Goal: Task Accomplishment & Management: Complete application form

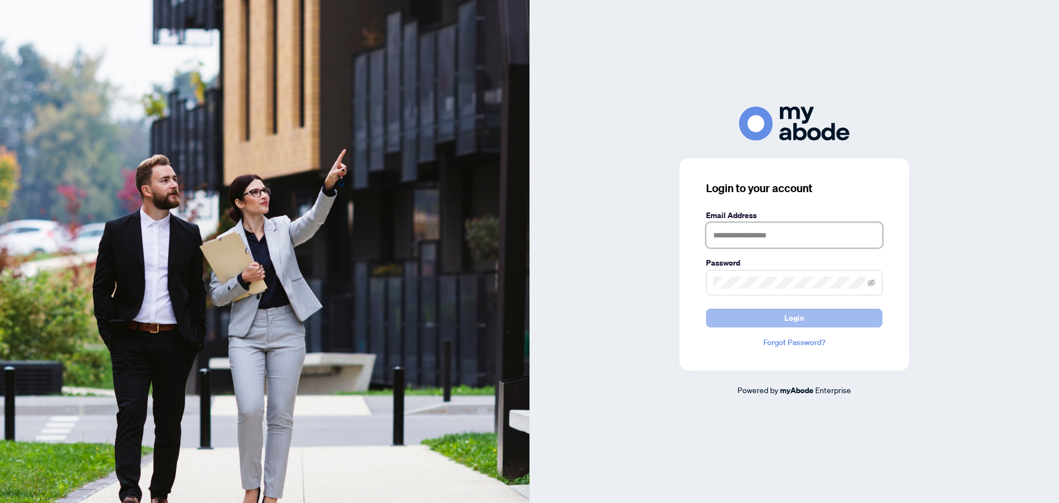
type input "**********"
click at [806, 316] on button "Login" at bounding box center [794, 317] width 177 height 19
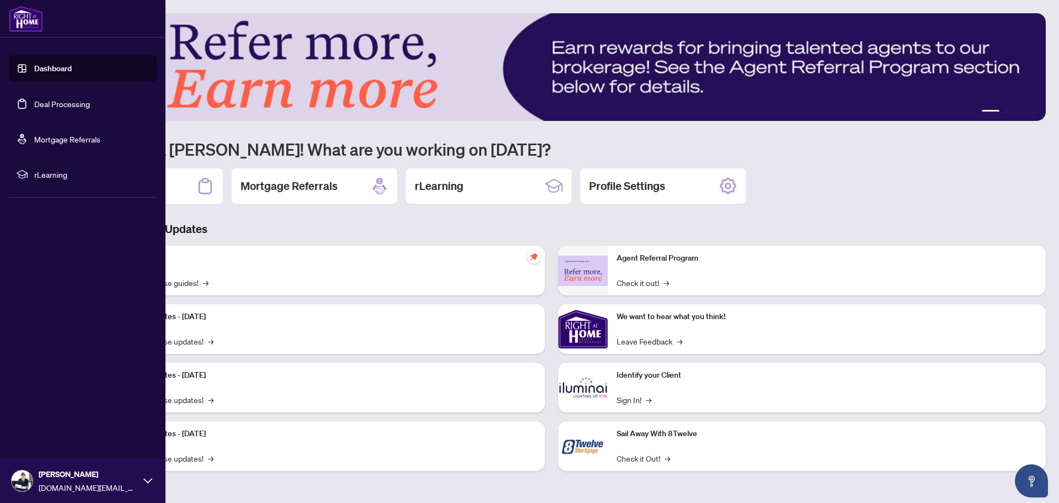
click at [49, 103] on link "Deal Processing" at bounding box center [62, 104] width 56 height 10
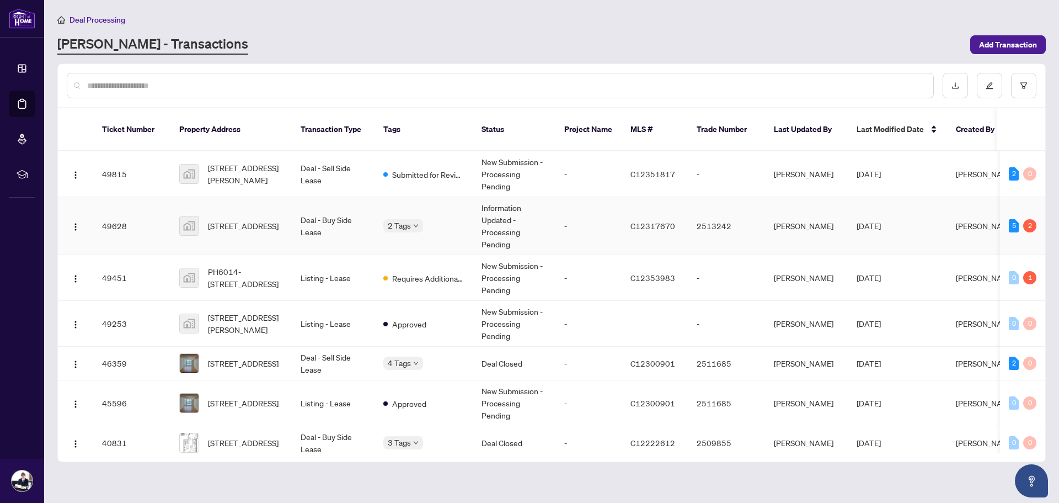
click at [576, 209] on td "-" at bounding box center [589, 226] width 66 height 58
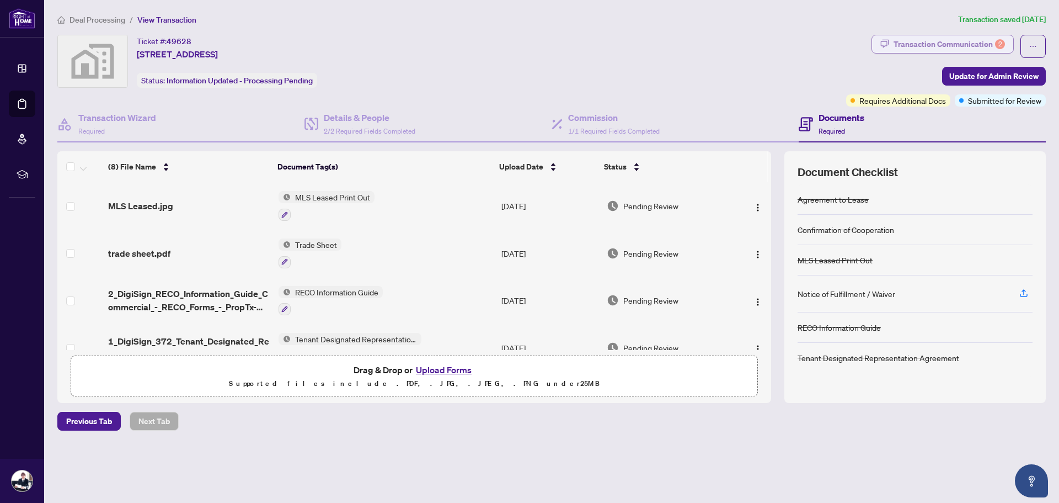
click at [950, 40] on div "Transaction Communication 2" at bounding box center [949, 44] width 111 height 18
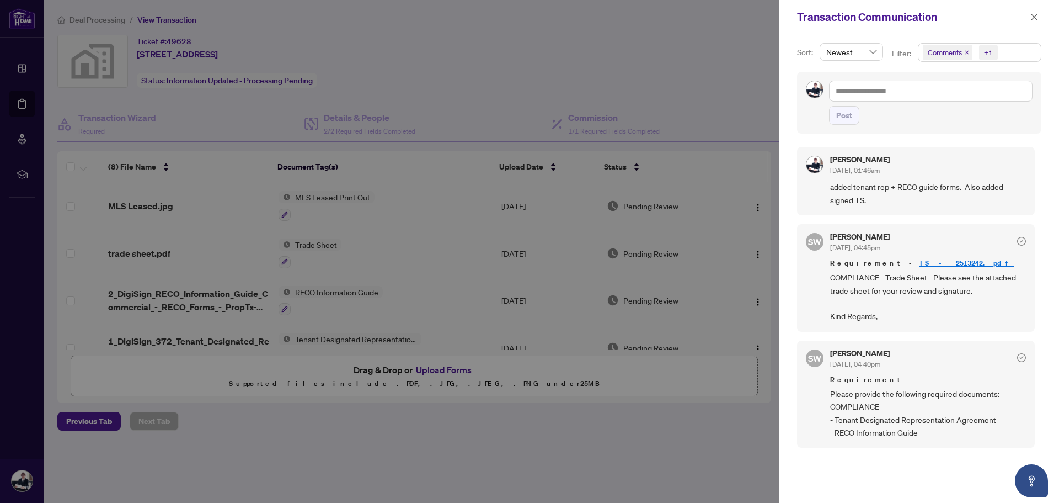
scroll to position [2, 0]
click at [587, 287] on div at bounding box center [529, 251] width 1059 height 503
click at [615, 231] on div at bounding box center [529, 251] width 1059 height 503
click at [225, 457] on div at bounding box center [529, 251] width 1059 height 503
click at [1034, 19] on icon "close" at bounding box center [1035, 17] width 8 height 8
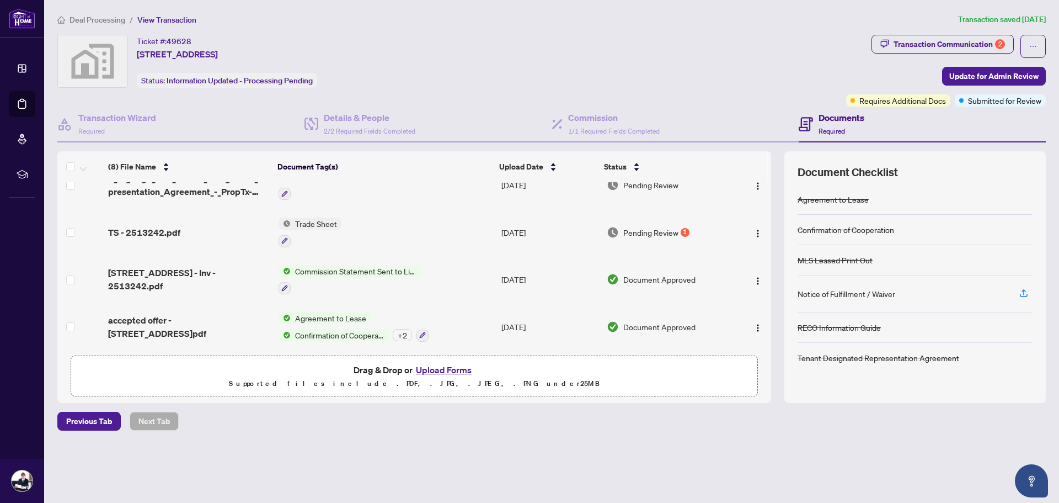
scroll to position [84, 0]
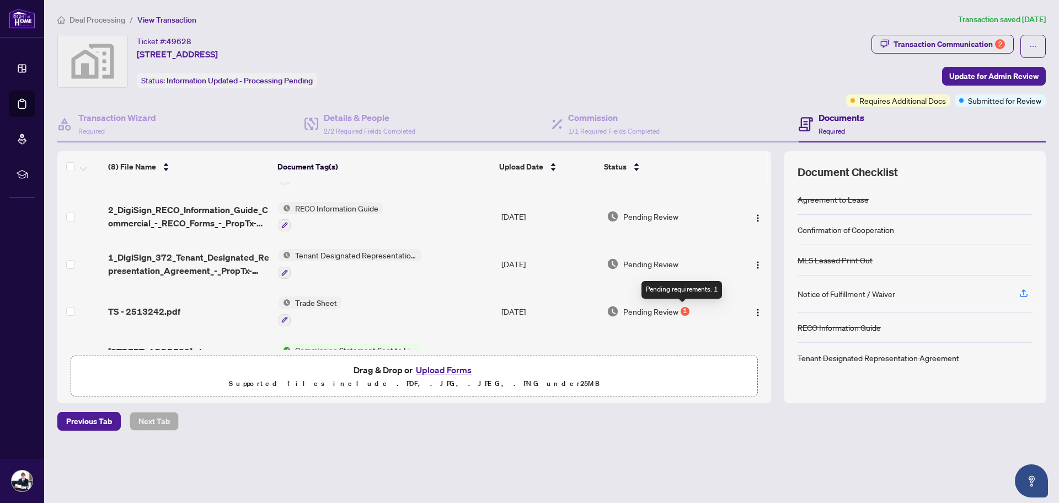
click at [683, 311] on div "1" at bounding box center [685, 311] width 9 height 9
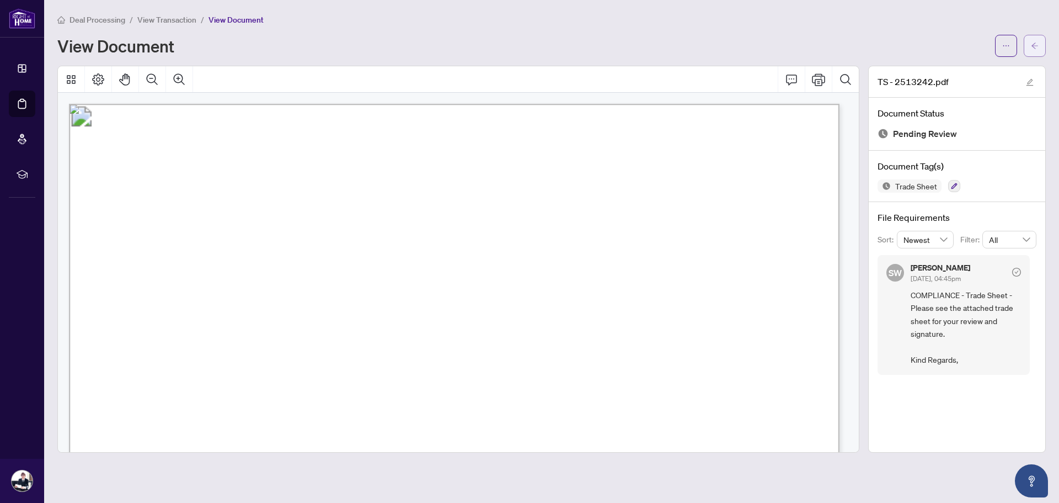
click at [1039, 46] on icon "arrow-left" at bounding box center [1035, 46] width 8 height 8
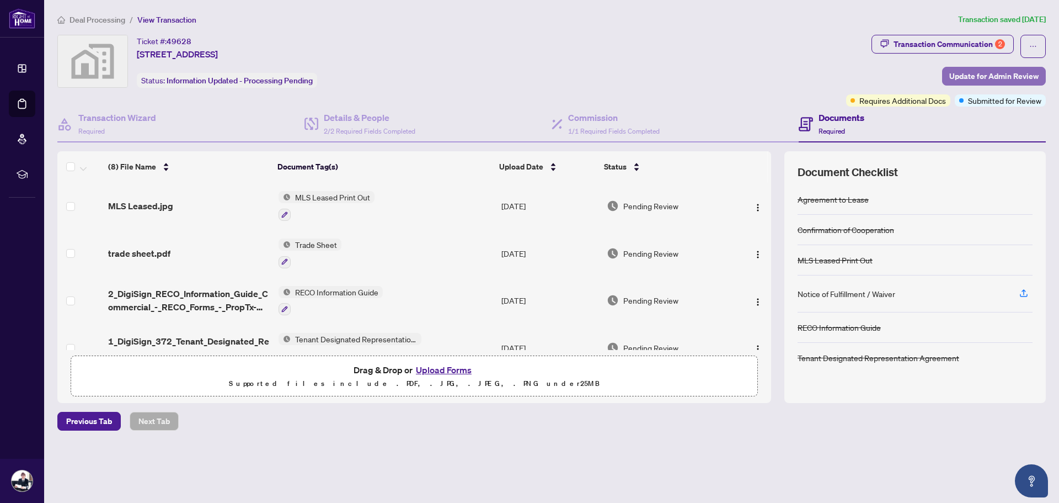
click at [1000, 73] on span "Update for Admin Review" at bounding box center [994, 76] width 89 height 18
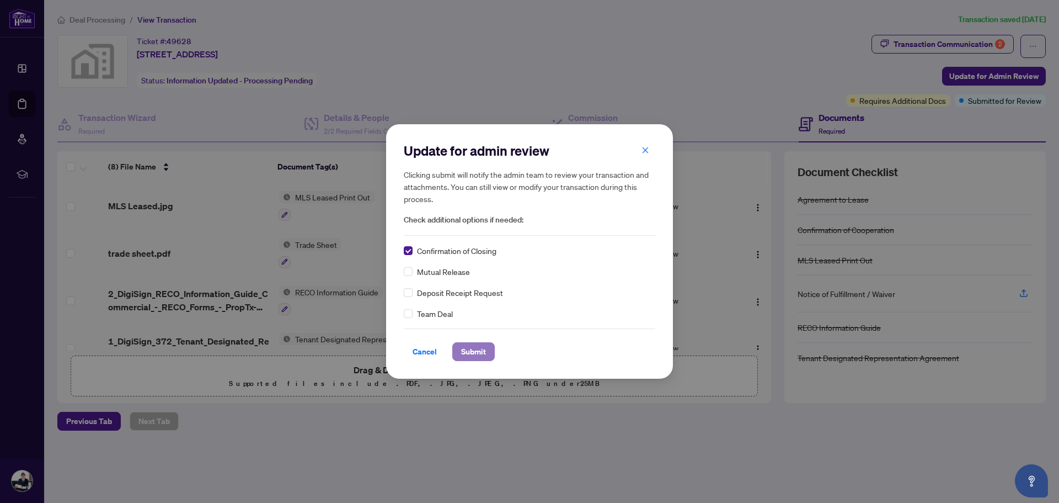
click at [474, 351] on span "Submit" at bounding box center [473, 352] width 25 height 18
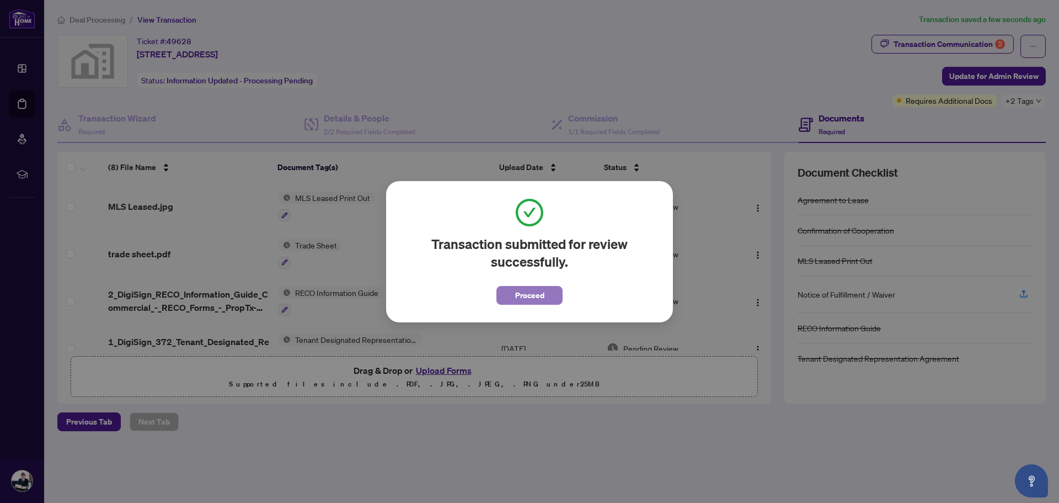
click at [535, 297] on span "Proceed" at bounding box center [529, 295] width 29 height 18
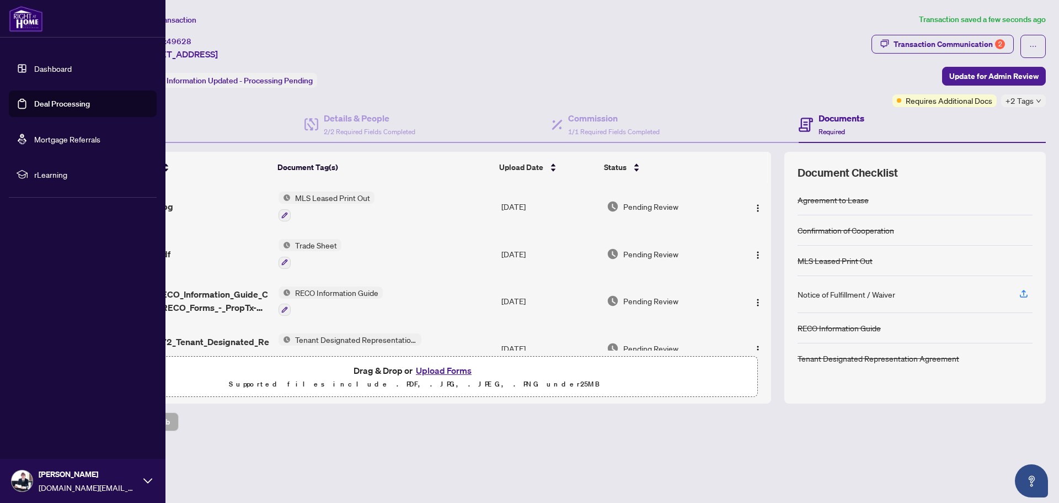
click at [78, 104] on link "Deal Processing" at bounding box center [62, 104] width 56 height 10
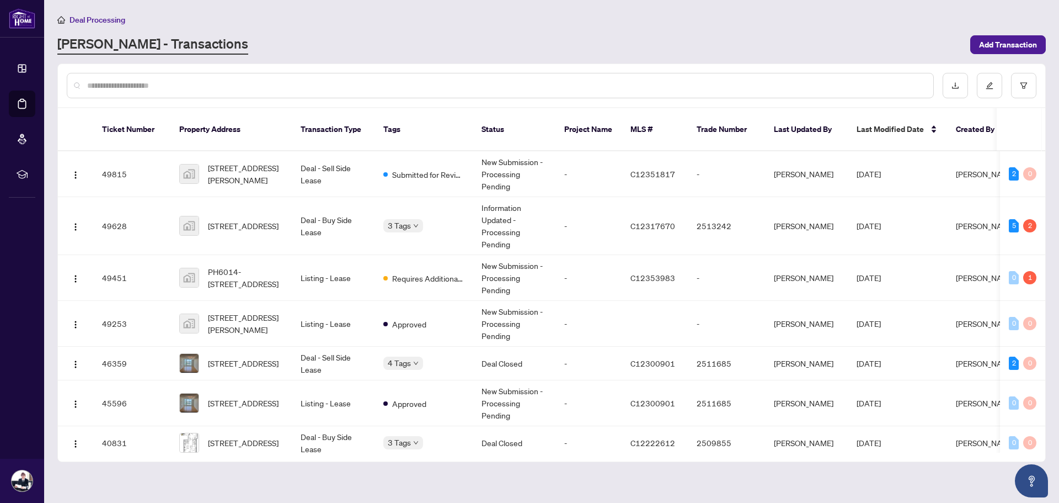
drag, startPoint x: 780, startPoint y: 43, endPoint x: 733, endPoint y: 42, distance: 46.9
drag, startPoint x: 733, startPoint y: 42, endPoint x: 722, endPoint y: 41, distance: 11.1
drag, startPoint x: 722, startPoint y: 41, endPoint x: 645, endPoint y: 38, distance: 76.8
click at [645, 38] on div "[PERSON_NAME] - Transactions" at bounding box center [510, 45] width 907 height 20
drag, startPoint x: 752, startPoint y: 41, endPoint x: 696, endPoint y: 44, distance: 55.8
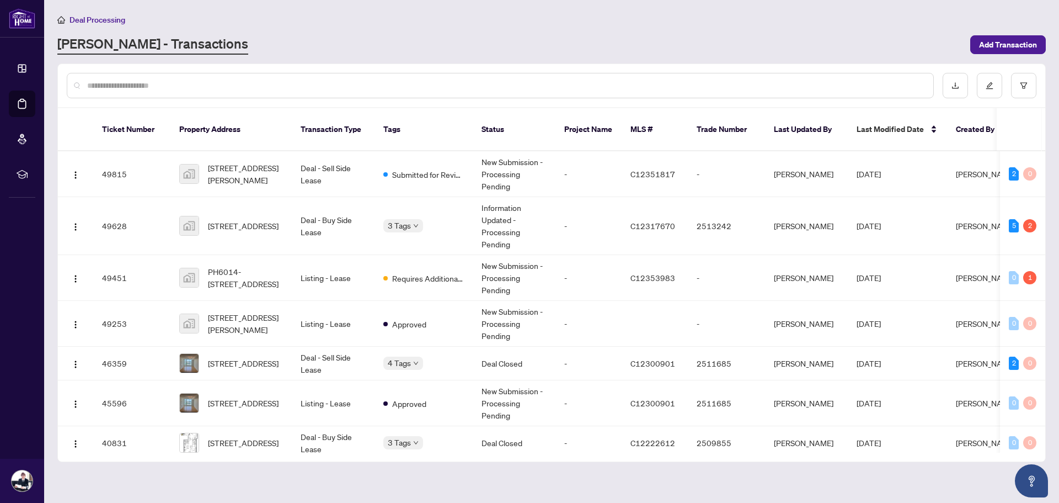
drag, startPoint x: 691, startPoint y: 44, endPoint x: 636, endPoint y: 46, distance: 55.8
drag, startPoint x: 636, startPoint y: 46, endPoint x: 516, endPoint y: 55, distance: 120.1
click at [541, 53] on div "[PERSON_NAME] - Transactions" at bounding box center [510, 45] width 907 height 20
